Goal: Task Accomplishment & Management: Use online tool/utility

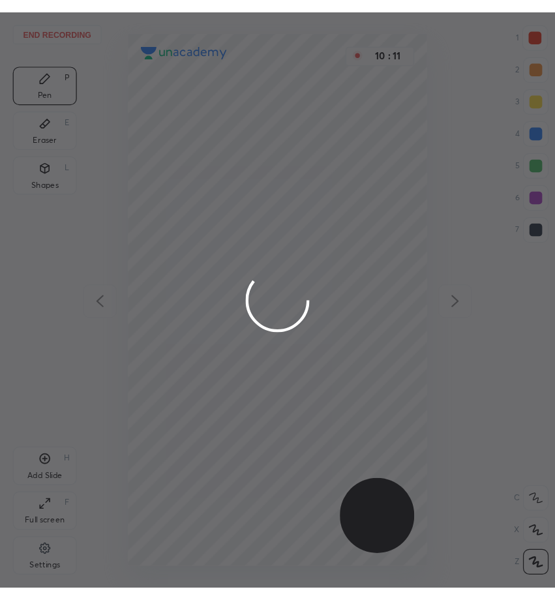
scroll to position [469, 244]
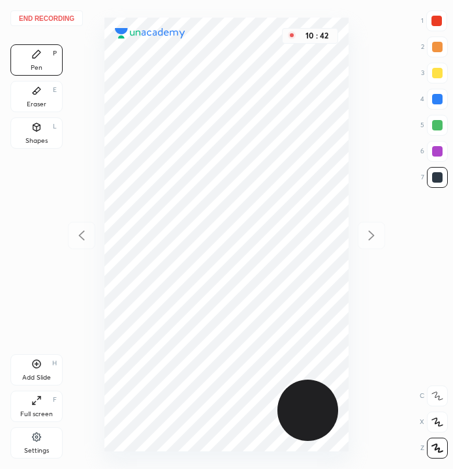
click at [68, 15] on button "End recording" at bounding box center [46, 18] width 72 height 16
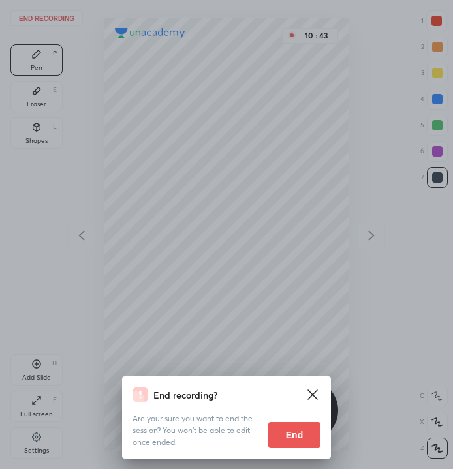
click at [303, 432] on button "End" at bounding box center [294, 435] width 52 height 26
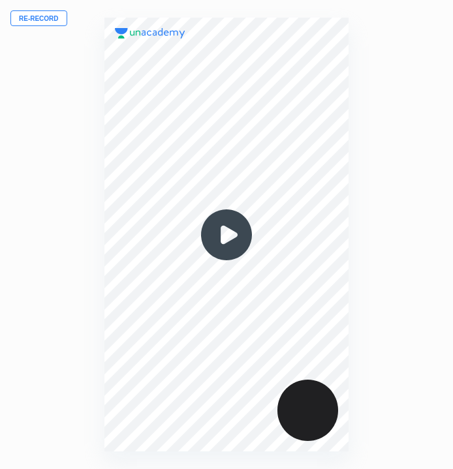
click at [44, 22] on button "Re-record" at bounding box center [38, 18] width 57 height 16
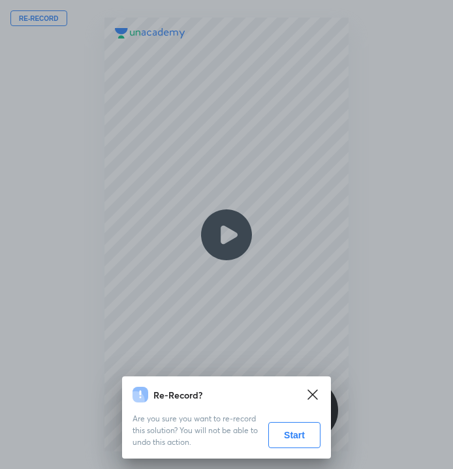
click at [303, 431] on button "Start" at bounding box center [294, 435] width 52 height 26
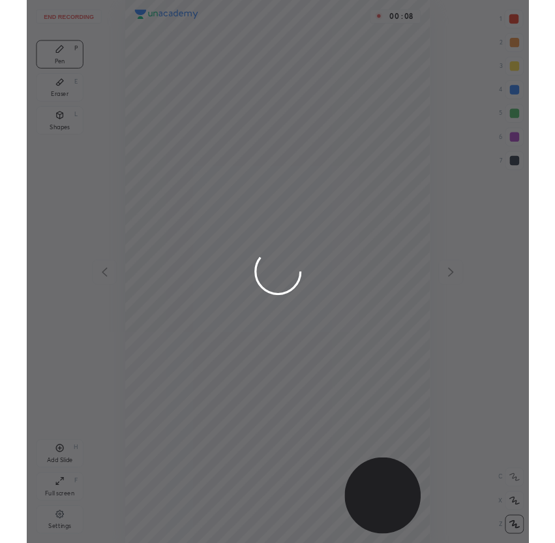
scroll to position [64716, 64913]
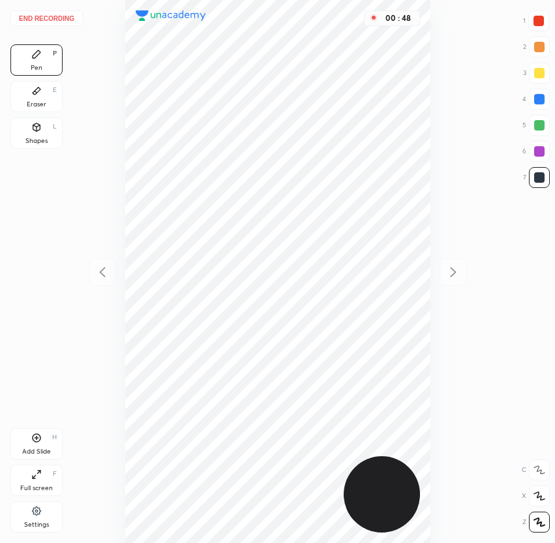
click at [452, 20] on div at bounding box center [539, 20] width 21 height 21
click at [452, 179] on div at bounding box center [539, 177] width 10 height 10
click at [452, 130] on div at bounding box center [539, 125] width 10 height 10
click at [452, 178] on div at bounding box center [539, 177] width 10 height 10
click at [452, 24] on div at bounding box center [539, 21] width 10 height 10
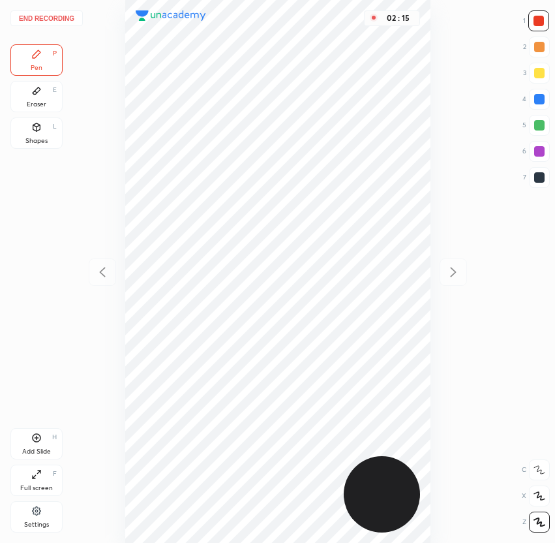
click at [452, 183] on div at bounding box center [539, 177] width 21 height 21
drag, startPoint x: 541, startPoint y: 97, endPoint x: 534, endPoint y: 103, distance: 9.3
click at [452, 97] on div at bounding box center [539, 99] width 10 height 10
click at [452, 25] on div at bounding box center [539, 21] width 10 height 10
click at [452, 179] on div at bounding box center [539, 177] width 10 height 10
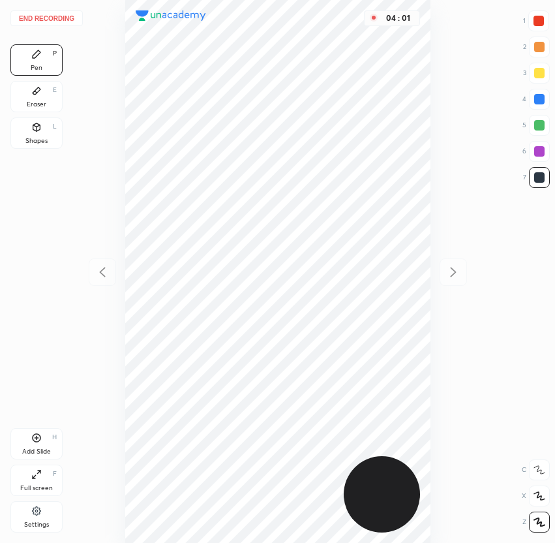
click at [452, 16] on div at bounding box center [539, 21] width 10 height 10
click at [46, 21] on button "End recording" at bounding box center [46, 18] width 72 height 16
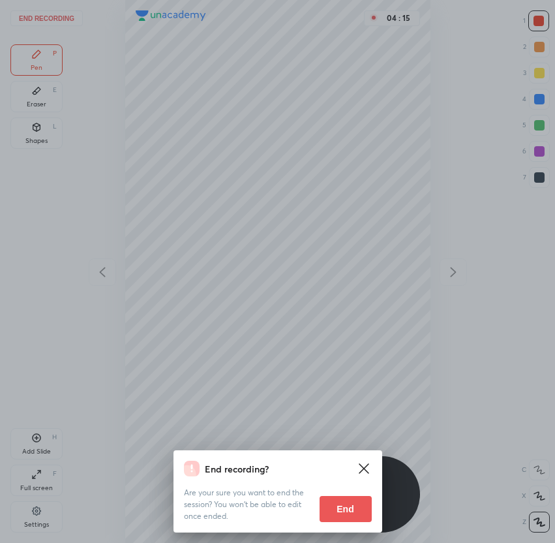
click at [356, 469] on button "End" at bounding box center [346, 509] width 52 height 26
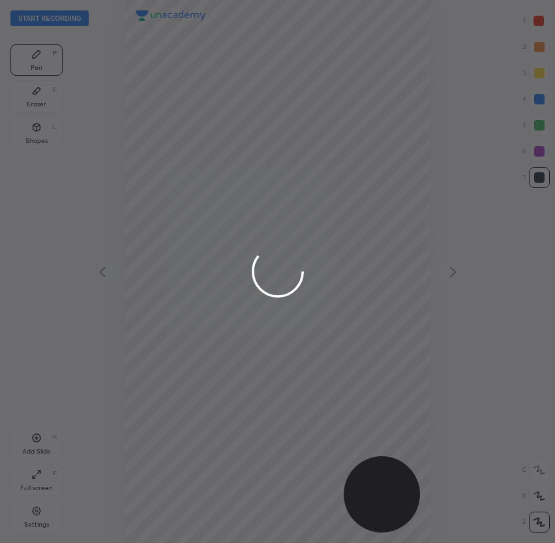
scroll to position [543, 347]
